Goal: Information Seeking & Learning: Learn about a topic

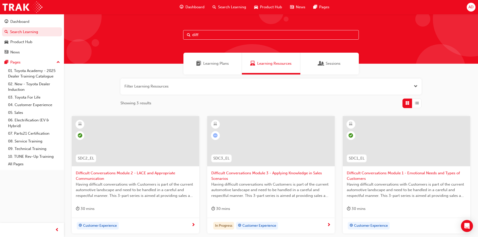
click at [216, 37] on input "diff" at bounding box center [271, 35] width 176 height 10
type input "d"
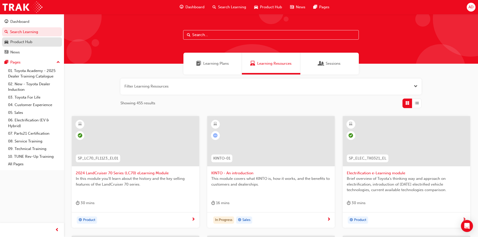
click at [30, 41] on div "Product Hub" at bounding box center [21, 42] width 22 height 6
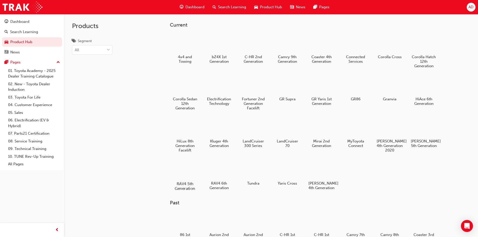
click at [183, 176] on div at bounding box center [185, 169] width 28 height 20
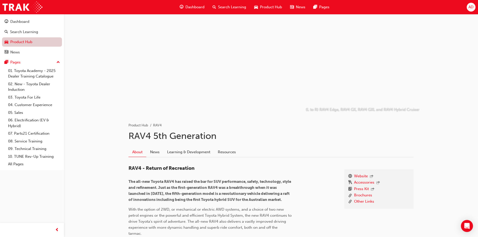
click at [15, 40] on link "Product Hub" at bounding box center [32, 41] width 60 height 9
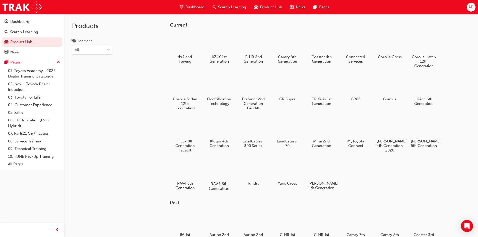
click at [216, 178] on div at bounding box center [219, 169] width 28 height 20
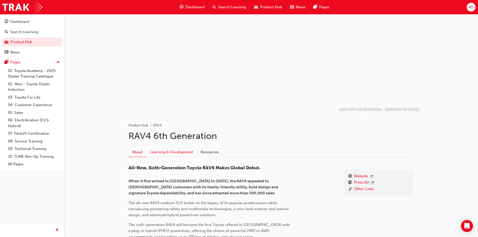
click at [180, 149] on link "Learning & Development" at bounding box center [171, 152] width 51 height 10
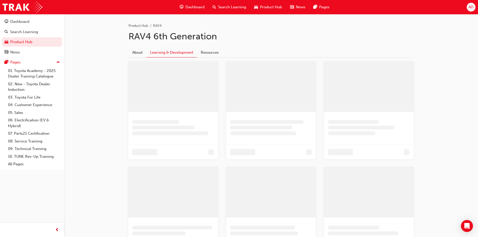
scroll to position [28, 0]
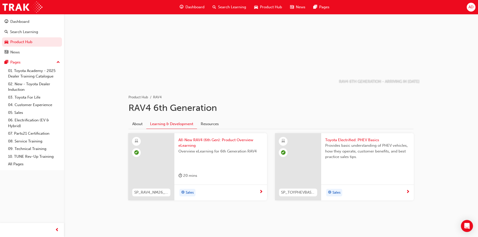
click at [253, 172] on div "All-New RAV4 (6th Gen): Product Overview eLearning Overview eLearning for 6th G…" at bounding box center [220, 159] width 93 height 52
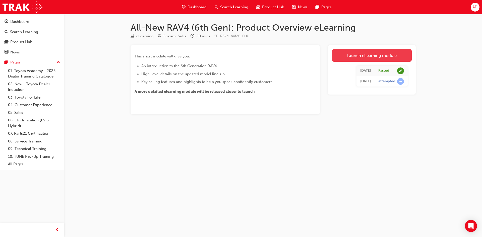
click at [383, 53] on link "Launch eLearning module" at bounding box center [372, 55] width 80 height 13
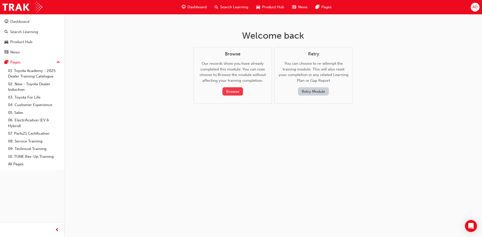
click at [238, 91] on button "Browse" at bounding box center [232, 91] width 21 height 8
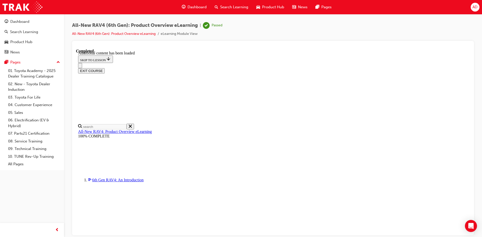
scroll to position [494, 0]
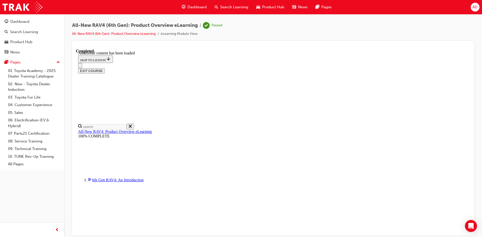
scroll to position [715, 0]
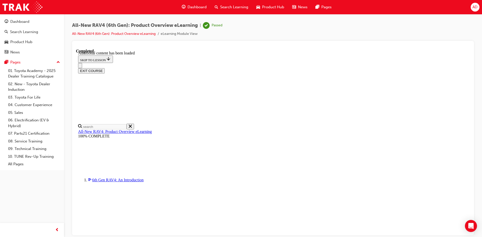
scroll to position [0, 73]
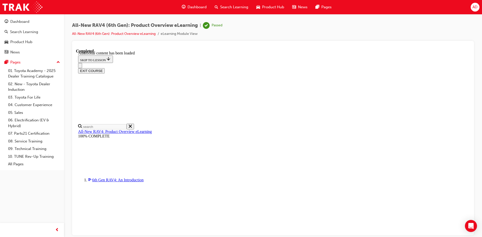
scroll to position [740, 0]
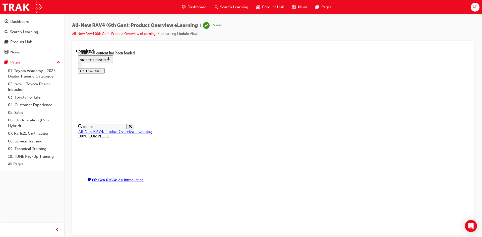
scroll to position [319, 0]
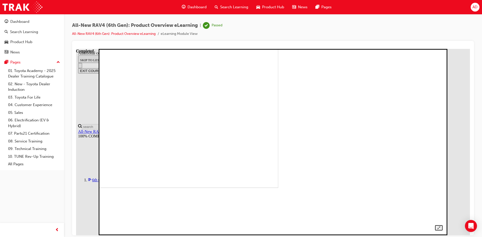
click at [278, 145] on img at bounding box center [113, 94] width 332 height 186
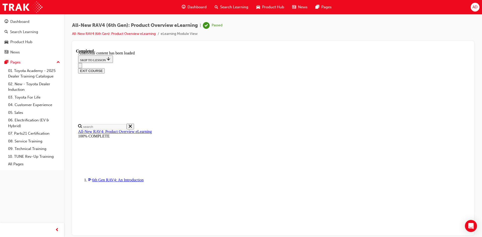
scroll to position [353, 0]
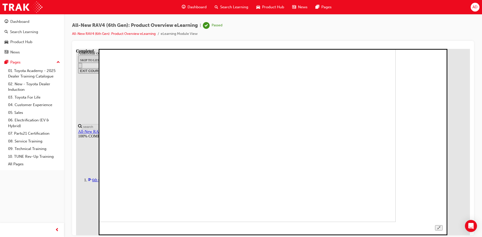
click at [440, 226] on icon "Unzoom image" at bounding box center [438, 227] width 3 height 3
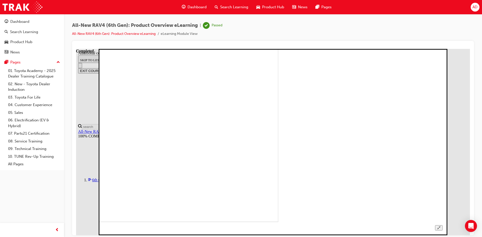
click at [442, 225] on button "Unzoom image" at bounding box center [438, 227] width 7 height 5
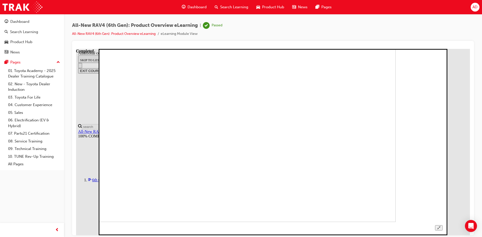
click at [440, 226] on icon "Unzoom image" at bounding box center [438, 227] width 3 height 3
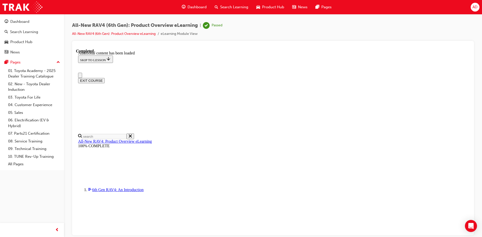
scroll to position [0, 0]
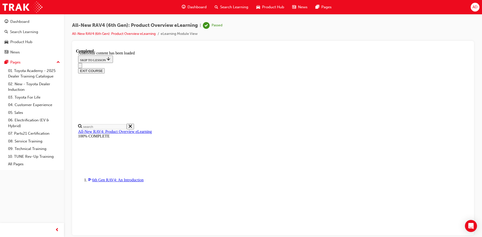
scroll to position [720, 0]
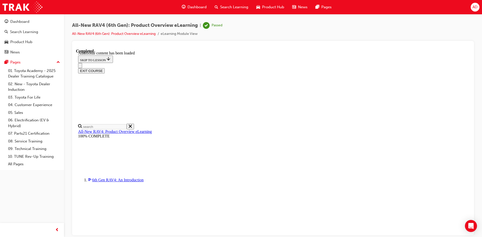
drag, startPoint x: 111, startPoint y: 164, endPoint x: 161, endPoint y: 171, distance: 50.9
